Goal: Task Accomplishment & Management: Use online tool/utility

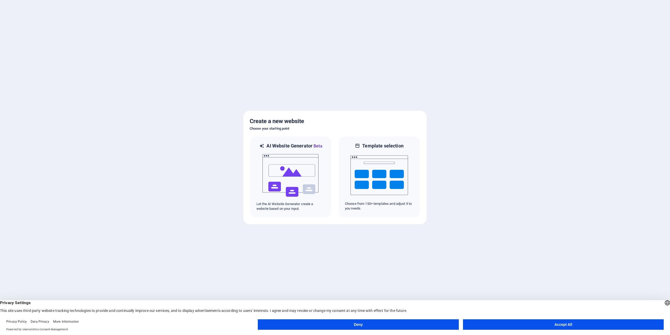
click at [503, 323] on button "Accept All" at bounding box center [563, 324] width 201 height 10
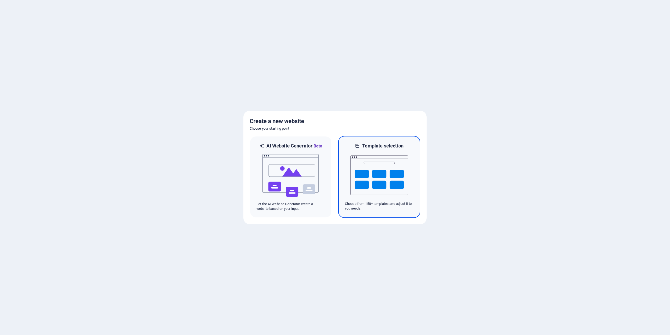
click at [365, 175] on img at bounding box center [380, 175] width 58 height 52
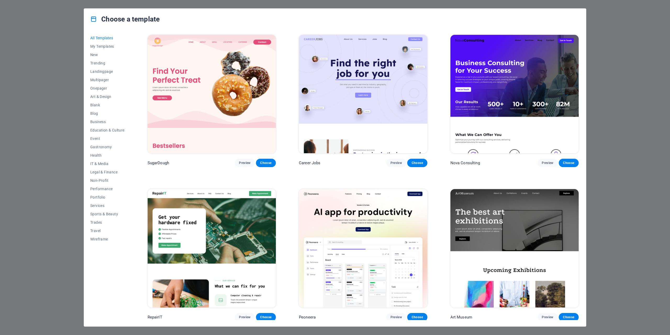
click at [251, 89] on img at bounding box center [212, 94] width 128 height 118
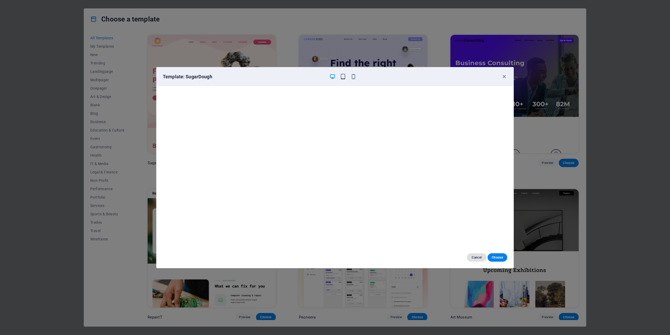
click at [480, 258] on span "Cancel" at bounding box center [476, 257] width 11 height 4
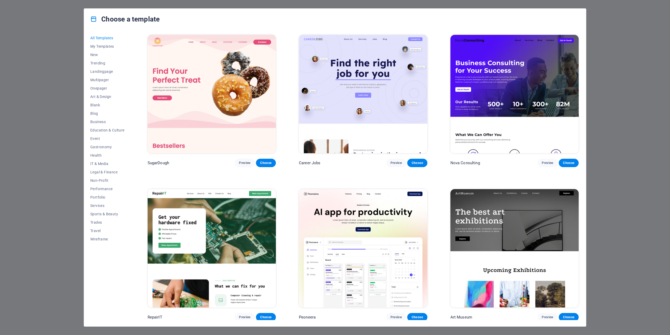
click at [638, 51] on div "Choose a template All Templates My Templates New Trending Landingpage Multipage…" at bounding box center [335, 167] width 670 height 335
click at [117, 71] on span "Landingpage" at bounding box center [107, 71] width 34 height 4
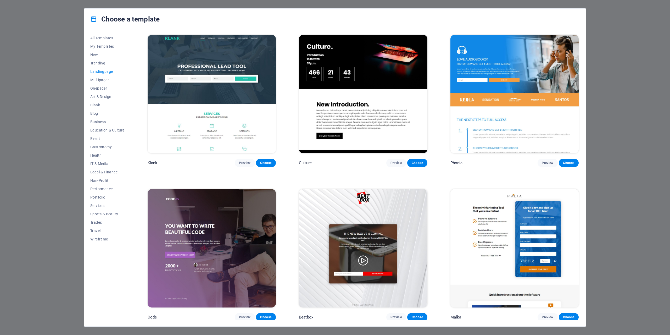
click at [560, 55] on img at bounding box center [515, 94] width 128 height 118
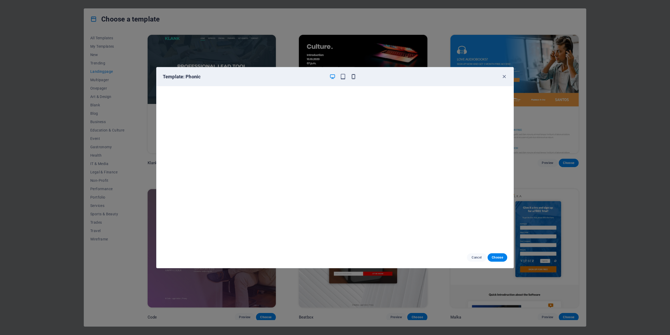
click at [356, 75] on icon "button" at bounding box center [354, 77] width 6 height 6
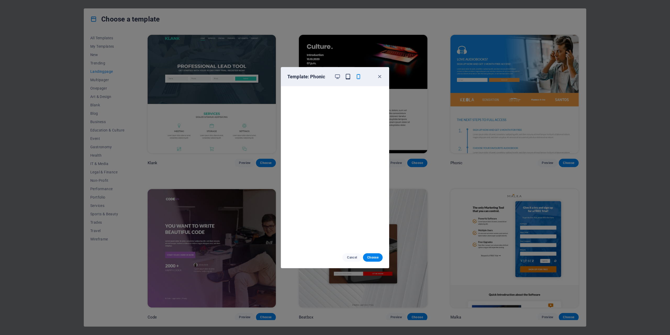
click at [348, 77] on icon "button" at bounding box center [348, 77] width 6 height 6
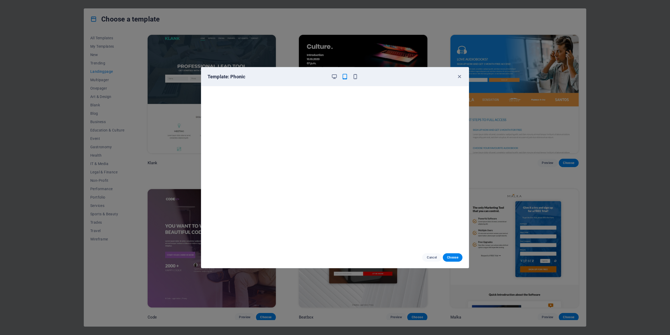
scroll to position [1, 0]
click at [433, 256] on span "Cancel" at bounding box center [432, 257] width 11 height 4
